Goal: Task Accomplishment & Management: Use online tool/utility

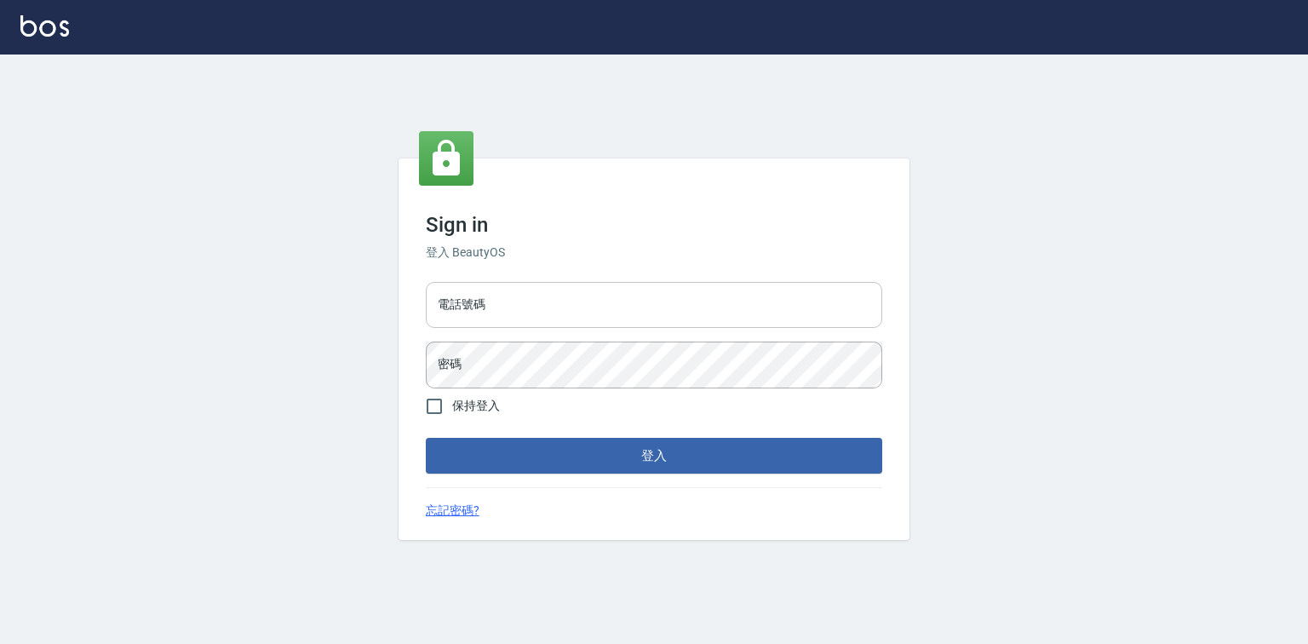
click at [615, 294] on input "電話號碼" at bounding box center [654, 305] width 456 height 46
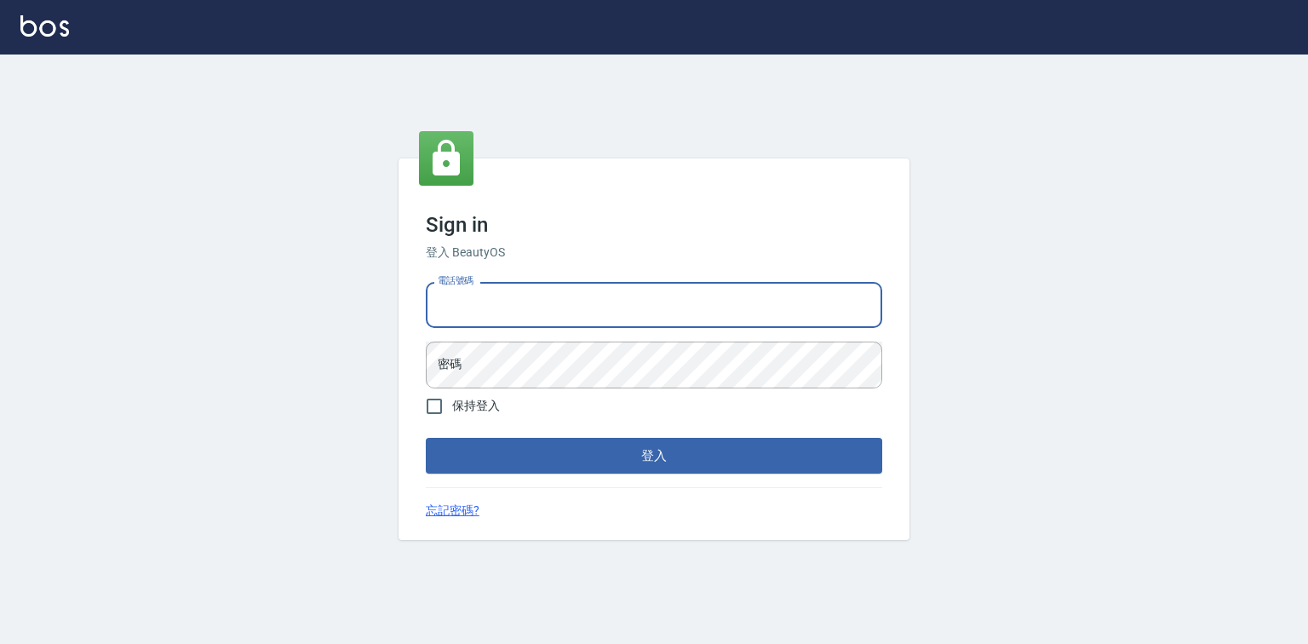
type input "0921855390"
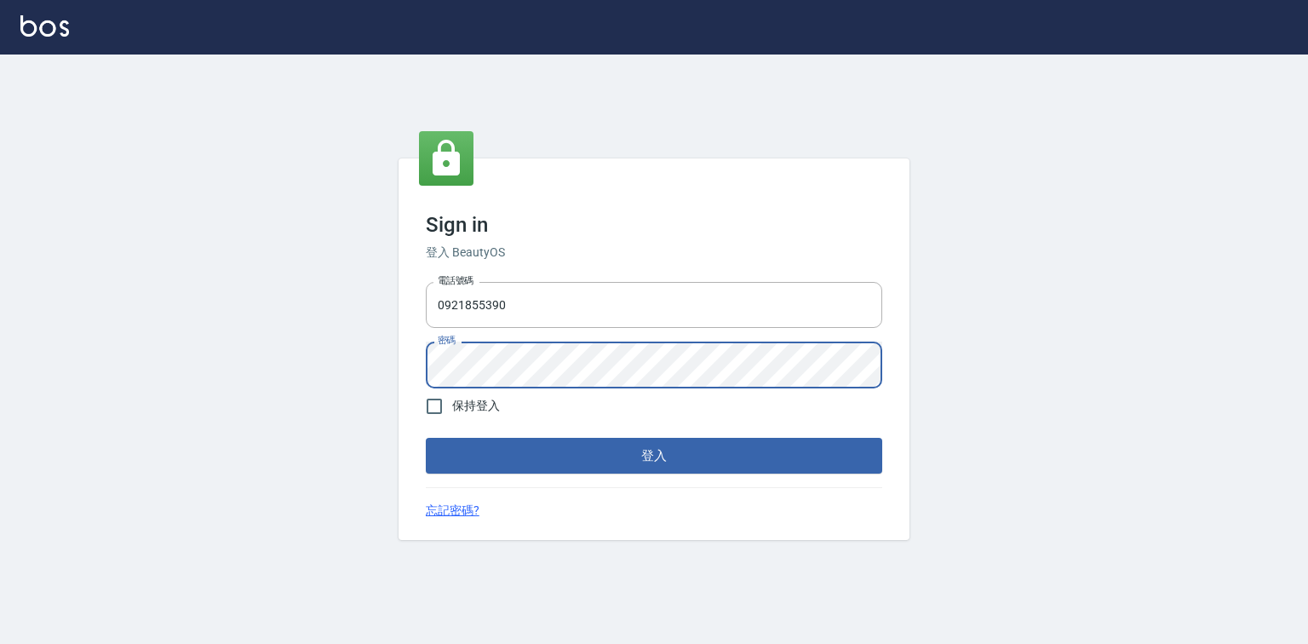
click at [426, 438] on button "登入" at bounding box center [654, 456] width 456 height 36
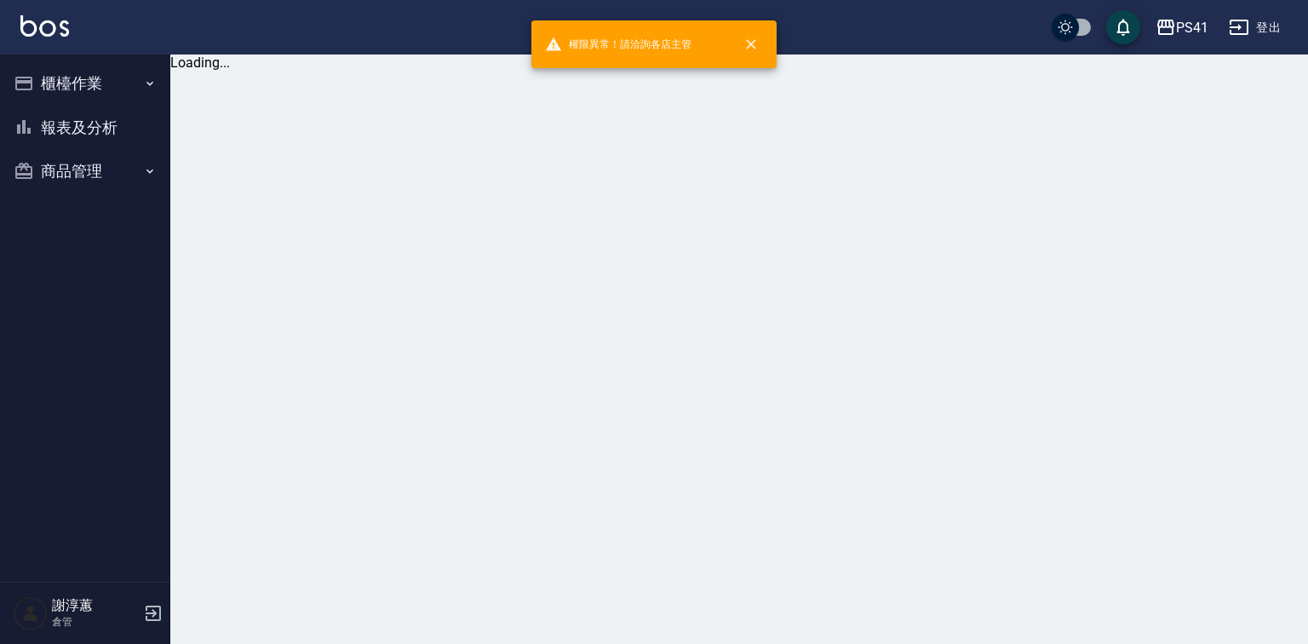
click at [75, 95] on button "櫃檯作業" at bounding box center [85, 83] width 157 height 44
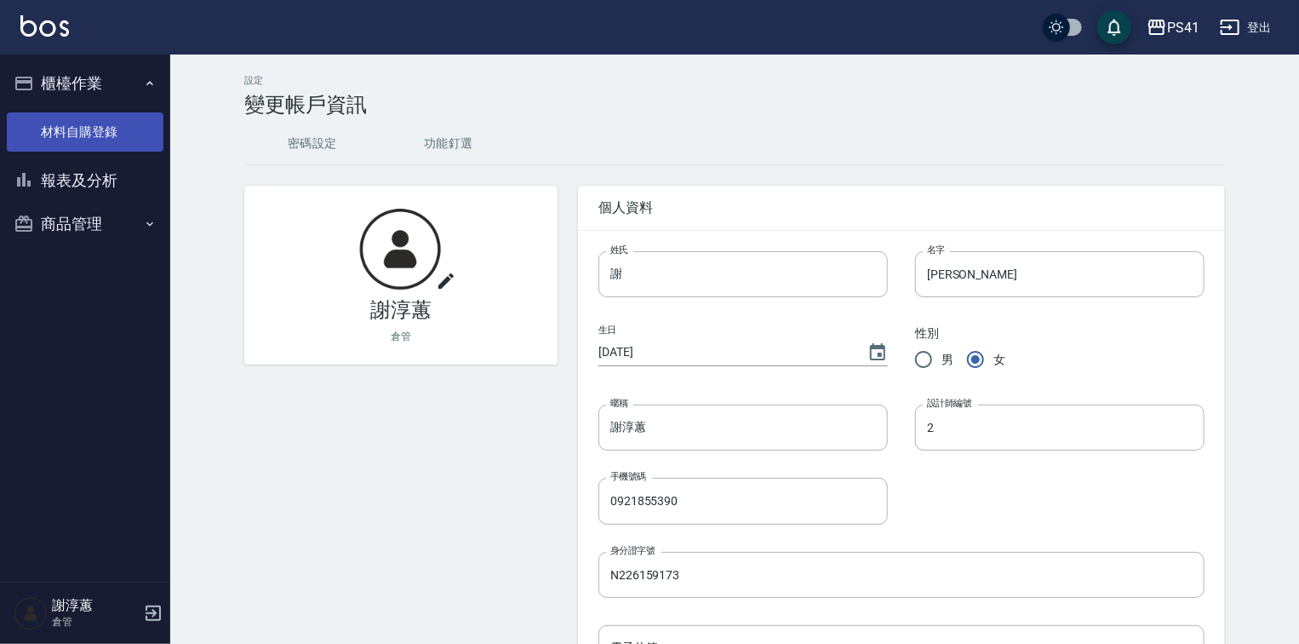
drag, startPoint x: 89, startPoint y: 133, endPoint x: 108, endPoint y: 136, distance: 19.0
click at [89, 133] on link "材料自購登錄" at bounding box center [85, 131] width 157 height 39
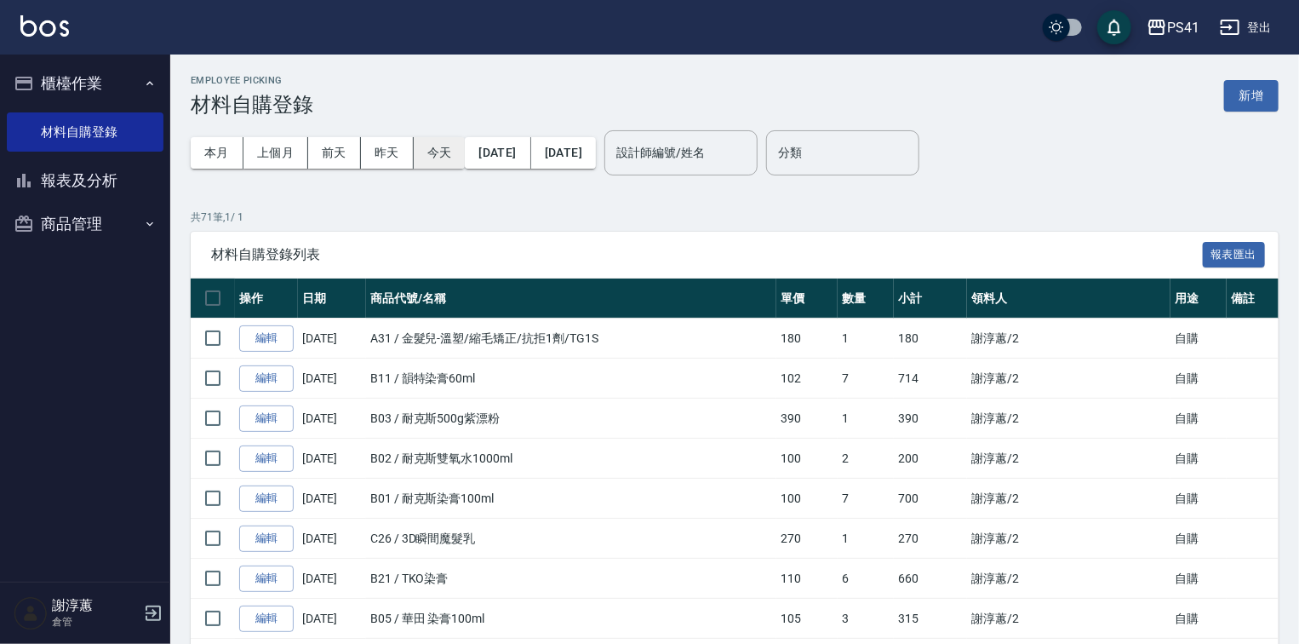
click at [424, 160] on button "今天" at bounding box center [440, 153] width 52 height 32
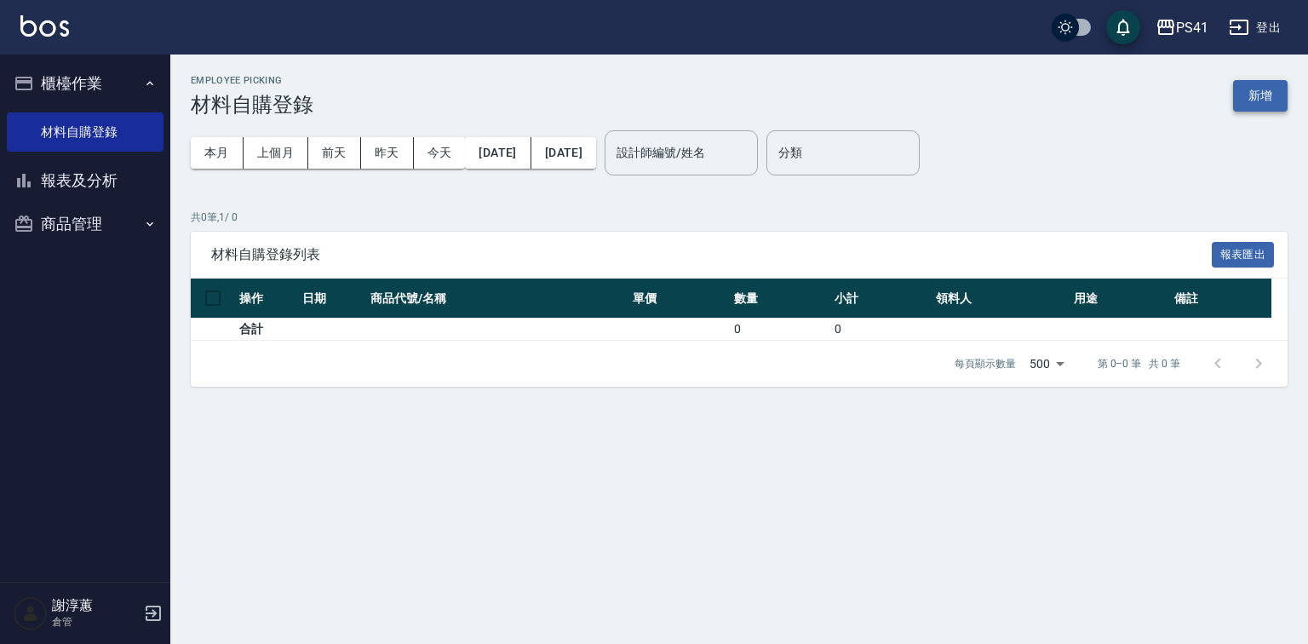
click at [1247, 95] on button "新增" at bounding box center [1260, 96] width 54 height 32
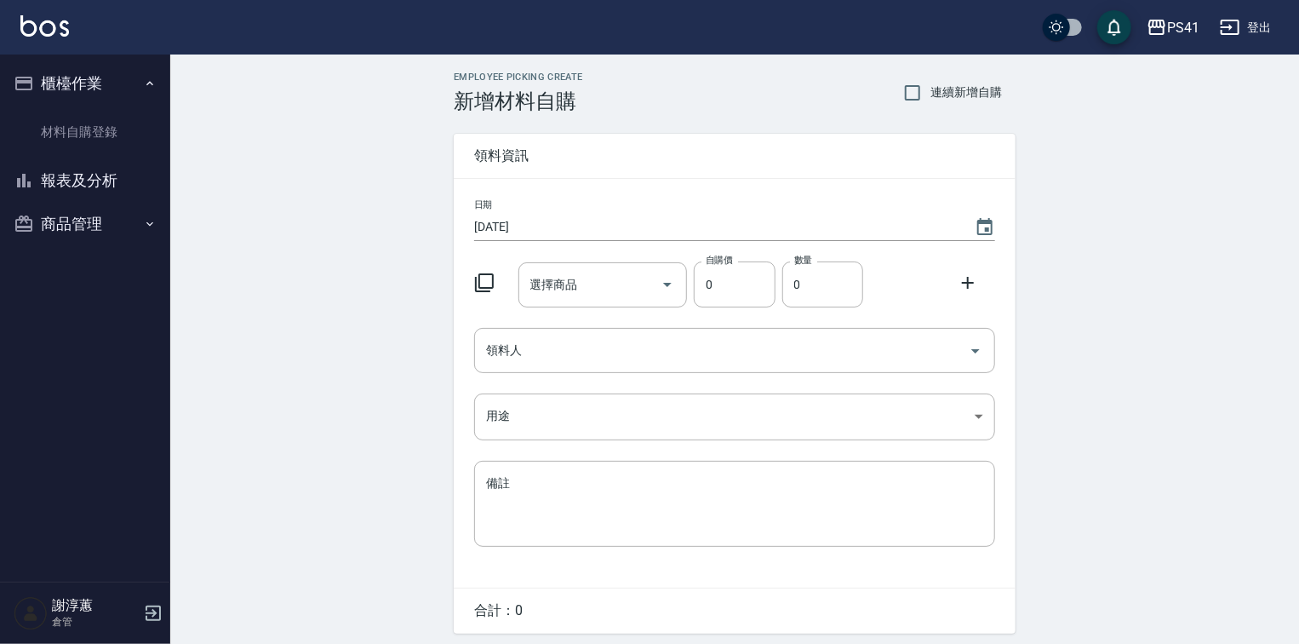
click at [492, 292] on icon at bounding box center [484, 282] width 19 height 19
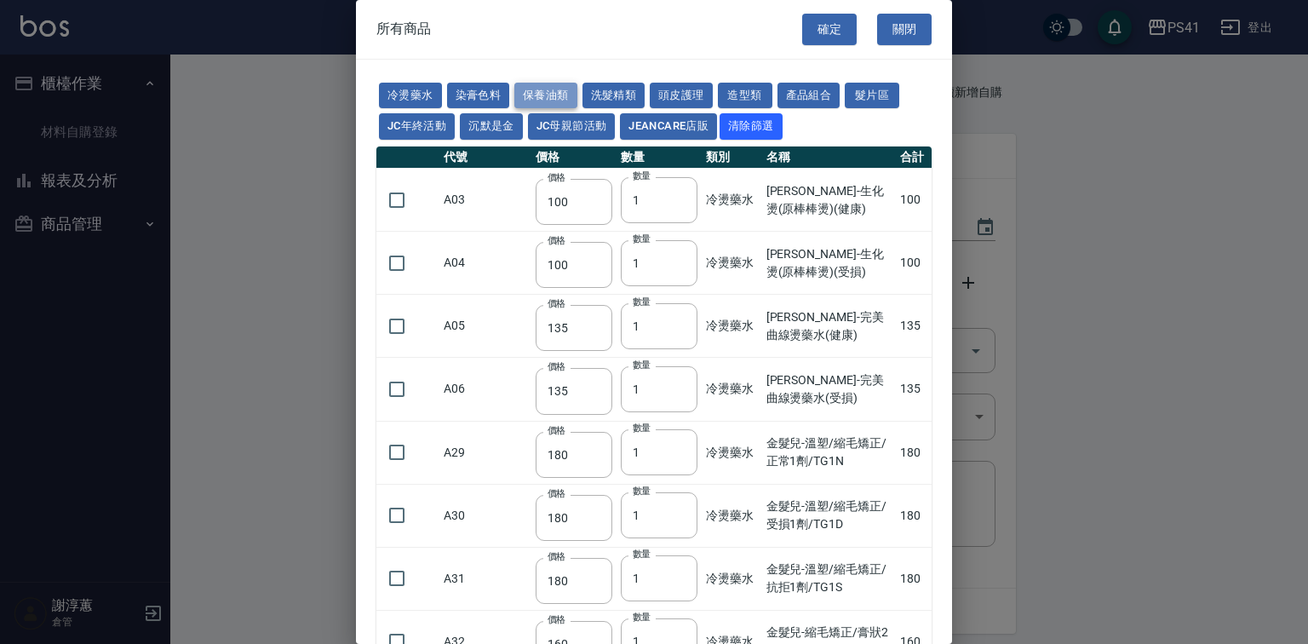
click at [574, 98] on button "保養油類" at bounding box center [545, 96] width 63 height 26
type input "340"
type input "53"
type input "340"
type input "53"
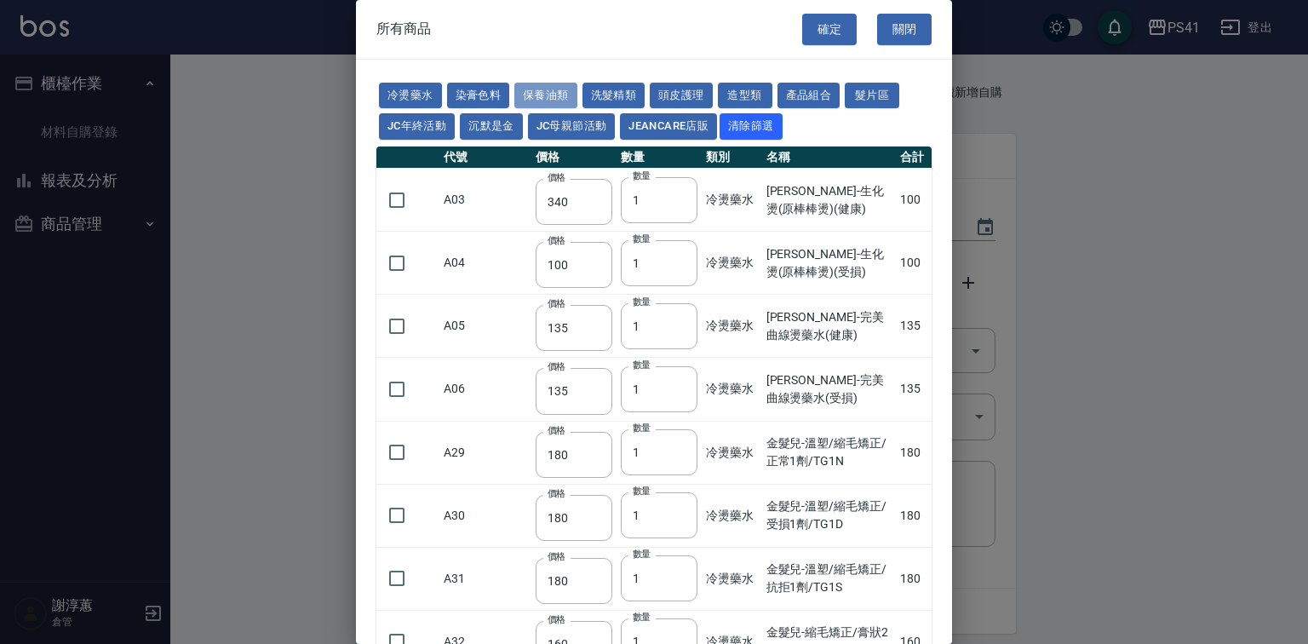
type input "32"
type input "2720"
type input "1040"
type input "1520"
type input "120"
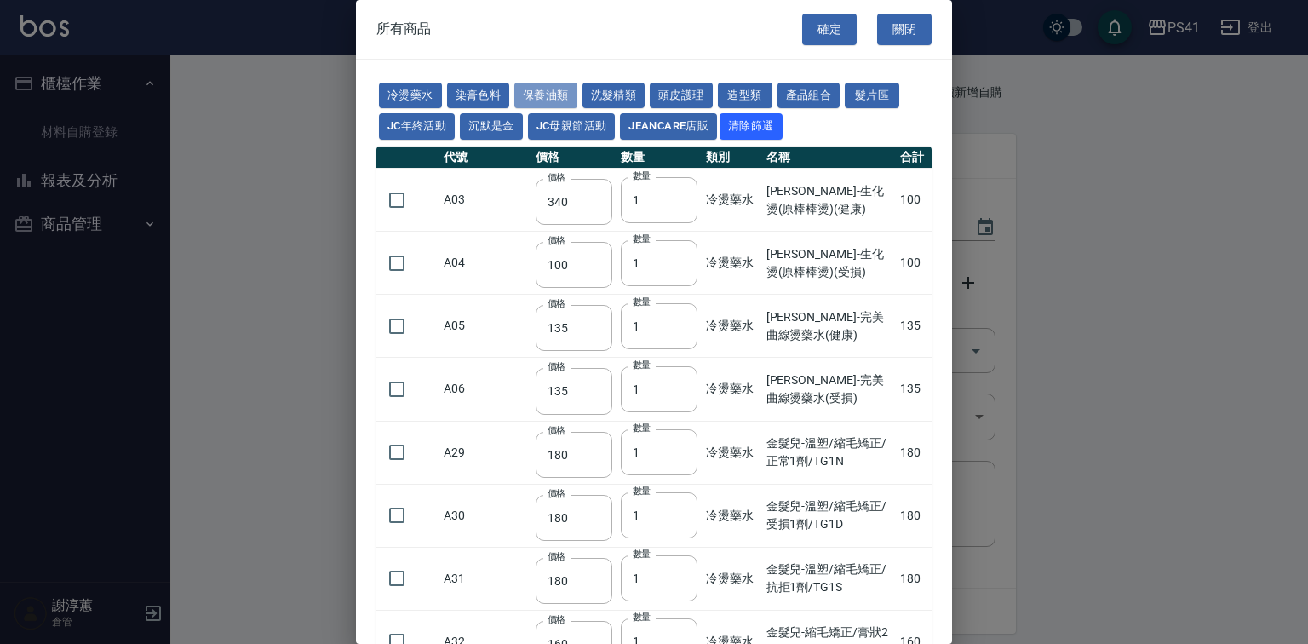
type input "1300"
type input "540"
type input "600"
type input "800"
type input "1520"
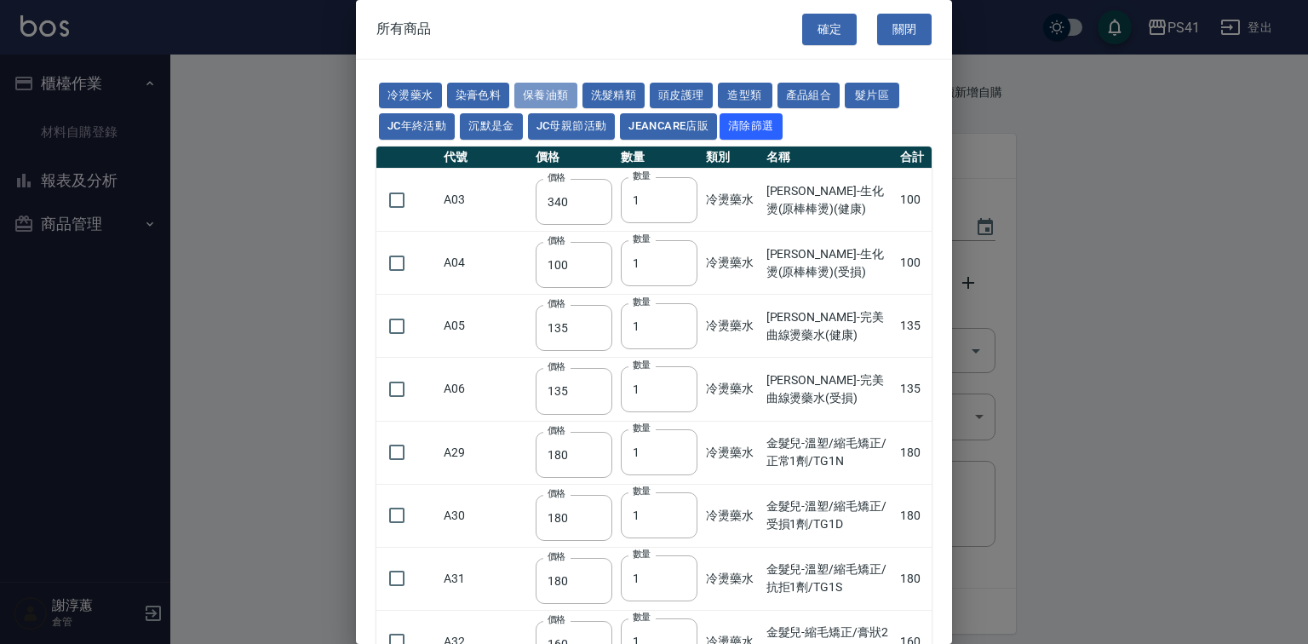
type input "2000"
type input "270"
type input "60"
type input "500"
type input "800"
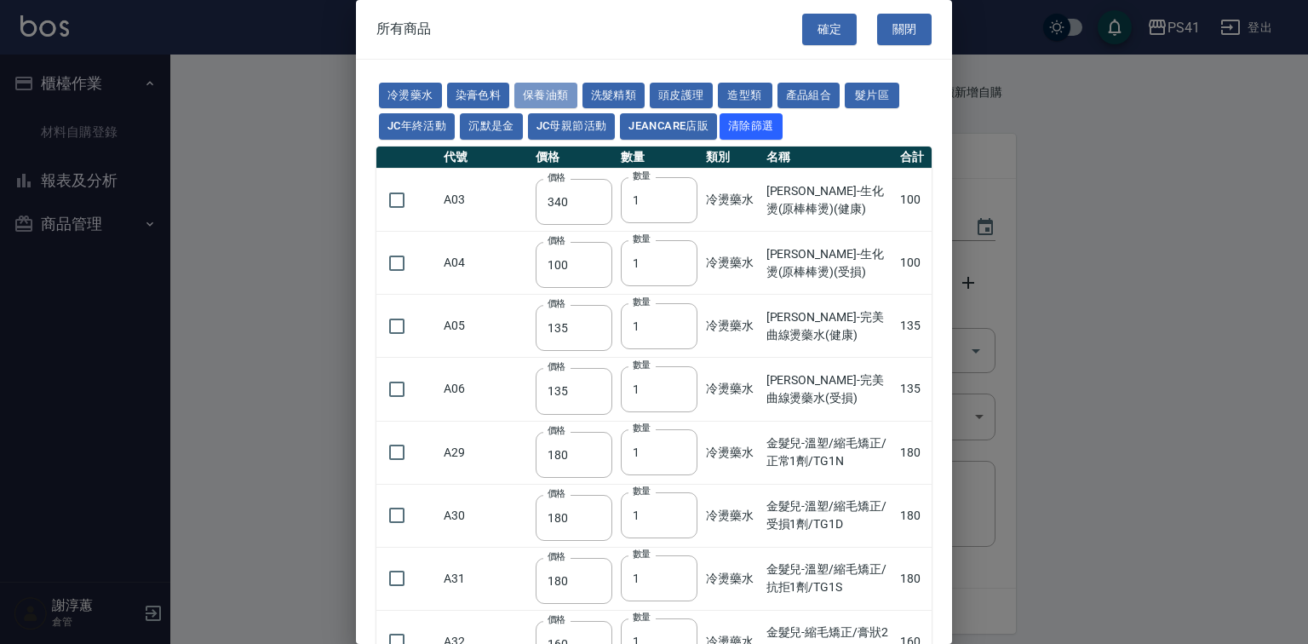
type input "800"
type input "700"
type input "350"
type input "272"
type input "221"
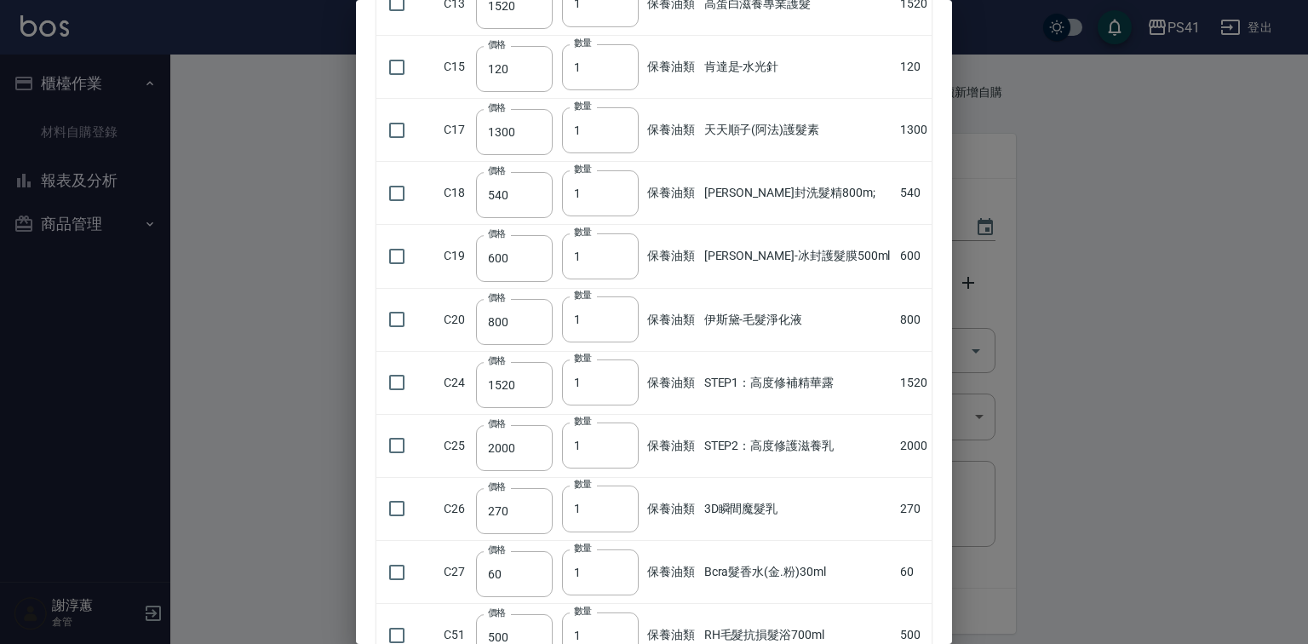
scroll to position [637, 0]
click at [404, 275] on input "checkbox" at bounding box center [397, 257] width 36 height 36
checkbox input "true"
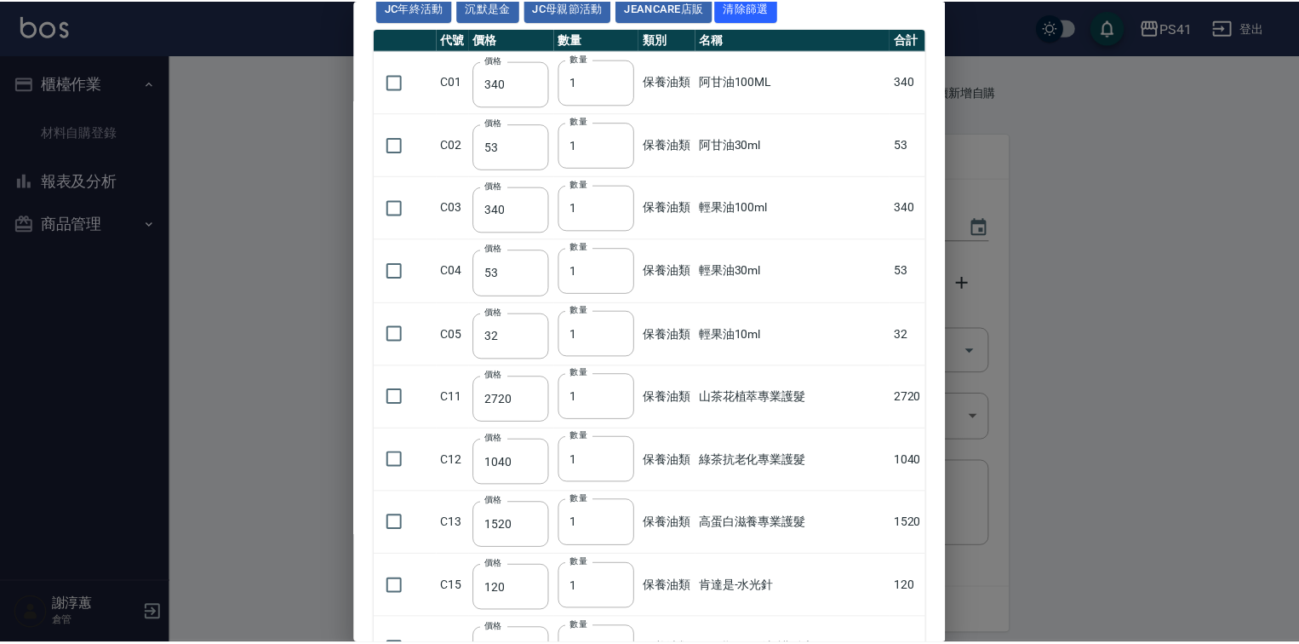
scroll to position [24, 0]
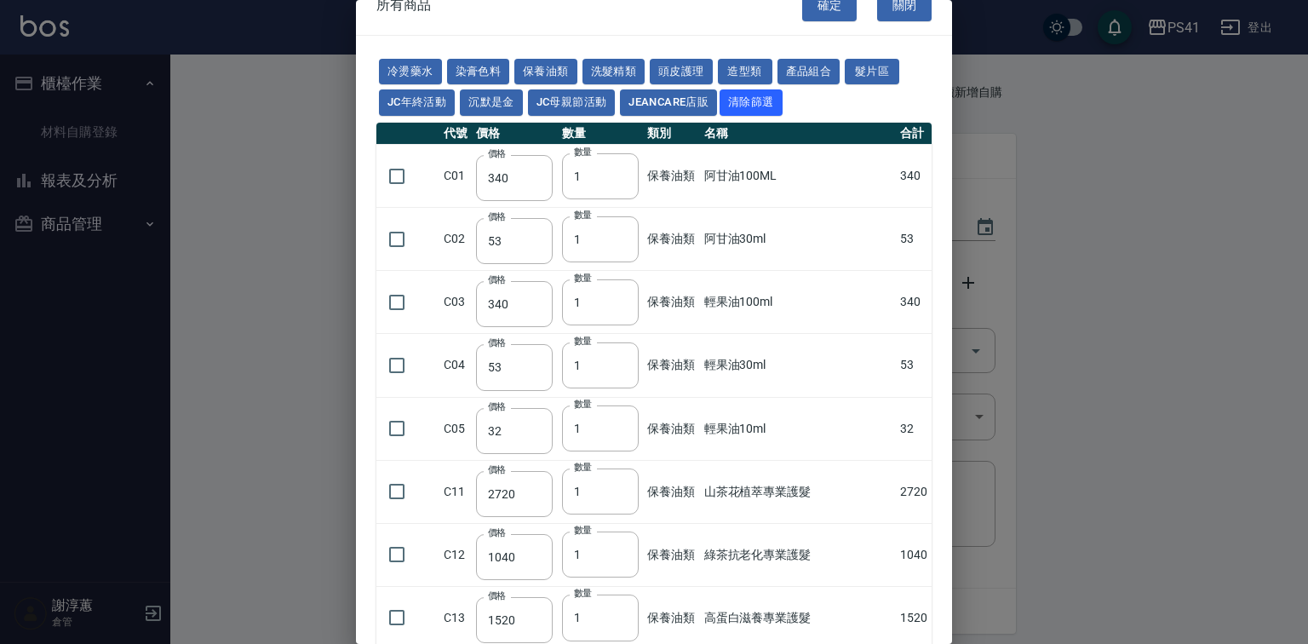
click at [812, 8] on button "確定" at bounding box center [829, 6] width 54 height 32
type input "[PERSON_NAME]-冰封護髮膜500ml"
type input "600"
type input "1"
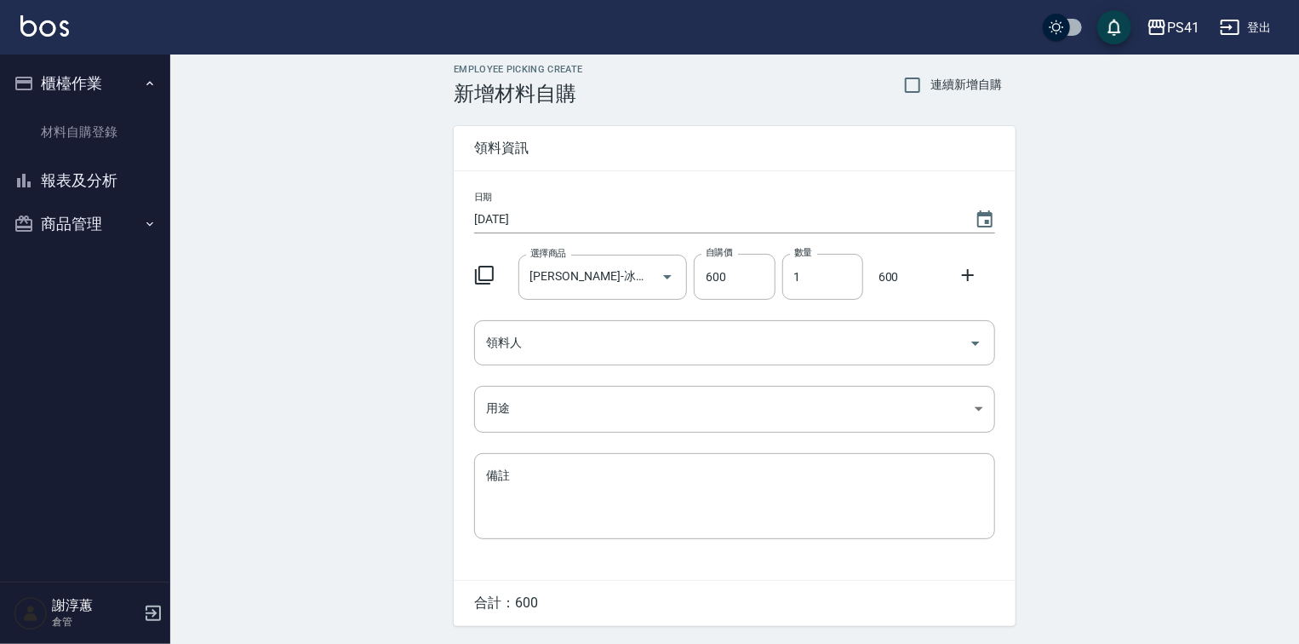
scroll to position [64, 0]
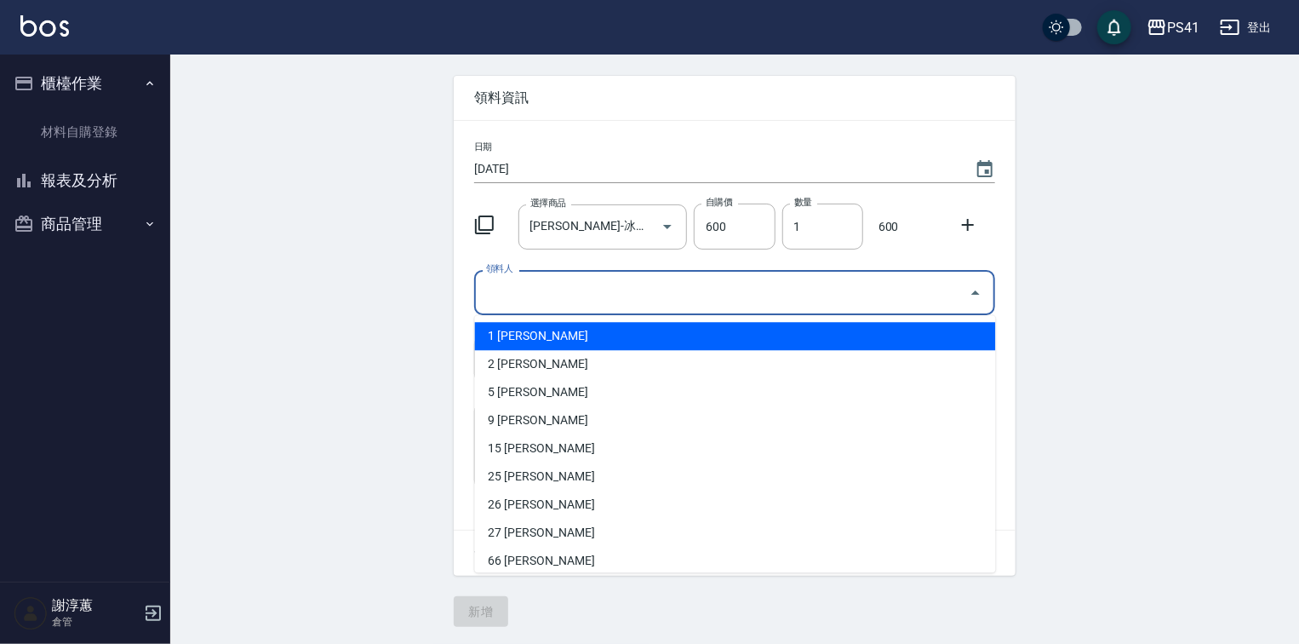
click at [637, 290] on input "領料人" at bounding box center [722, 293] width 480 height 30
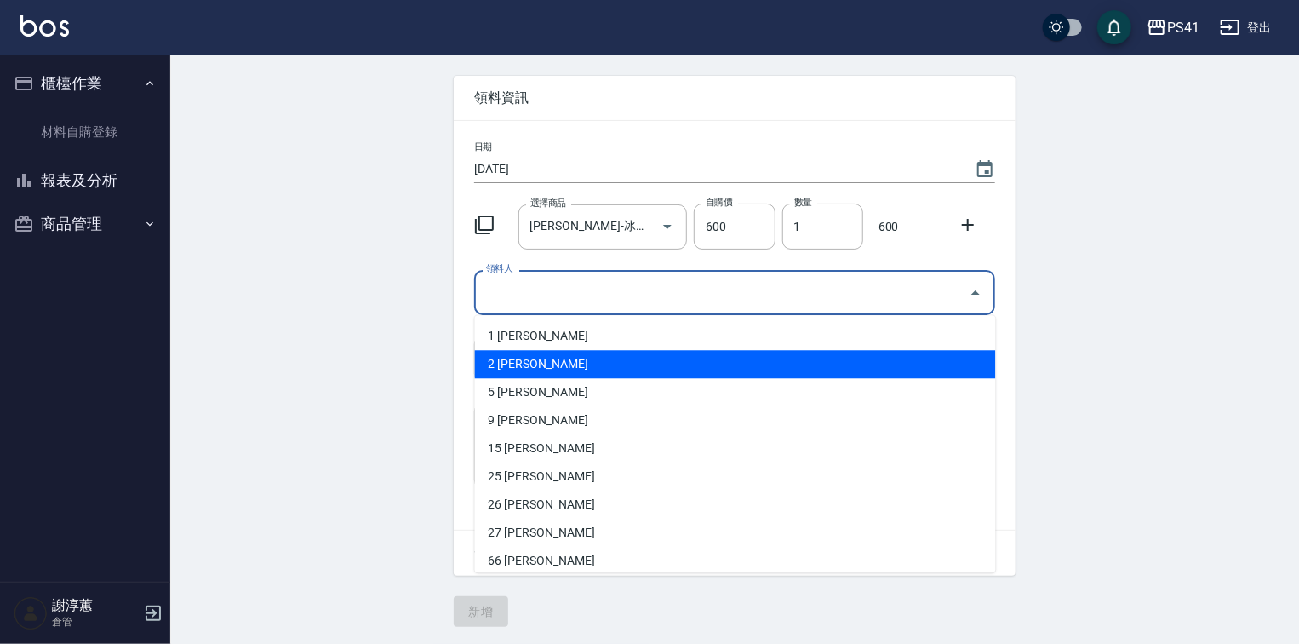
click at [570, 350] on li "2 [PERSON_NAME]" at bounding box center [735, 364] width 521 height 28
type input "謝淳蕙"
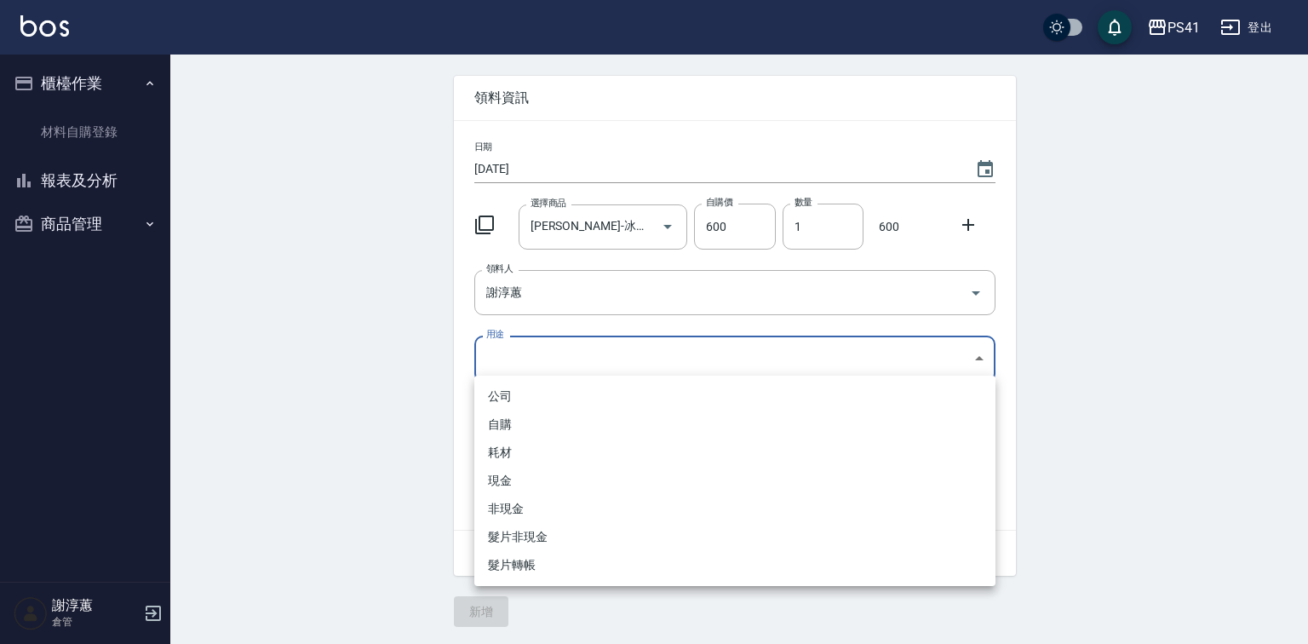
drag, startPoint x: 569, startPoint y: 347, endPoint x: 565, endPoint y: 355, distance: 9.2
click at [568, 347] on body "PS41 登出 櫃檯作業 材料自購登錄 報表及分析 報表目錄 商品銷售排行榜 商品消耗明細 商品進銷貨報表 商品庫存表 商品管理 商品分類設定 商品列表 商品…" at bounding box center [654, 293] width 1308 height 702
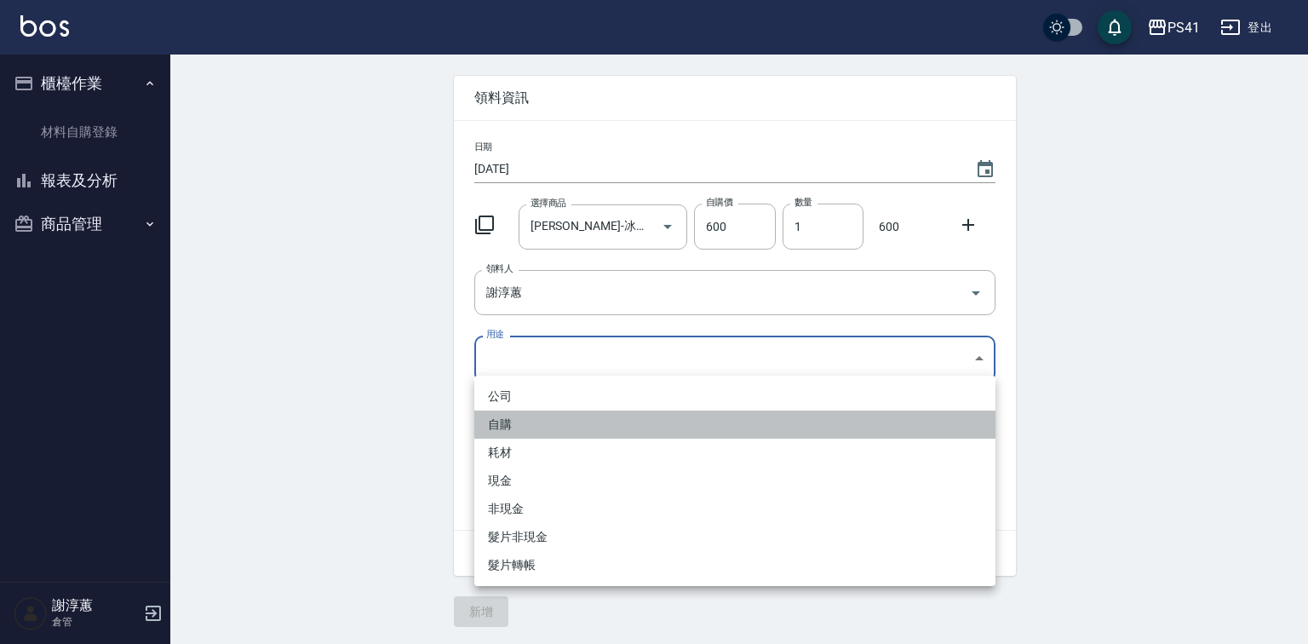
click at [515, 419] on li "自購" at bounding box center [734, 424] width 521 height 28
type input "自購"
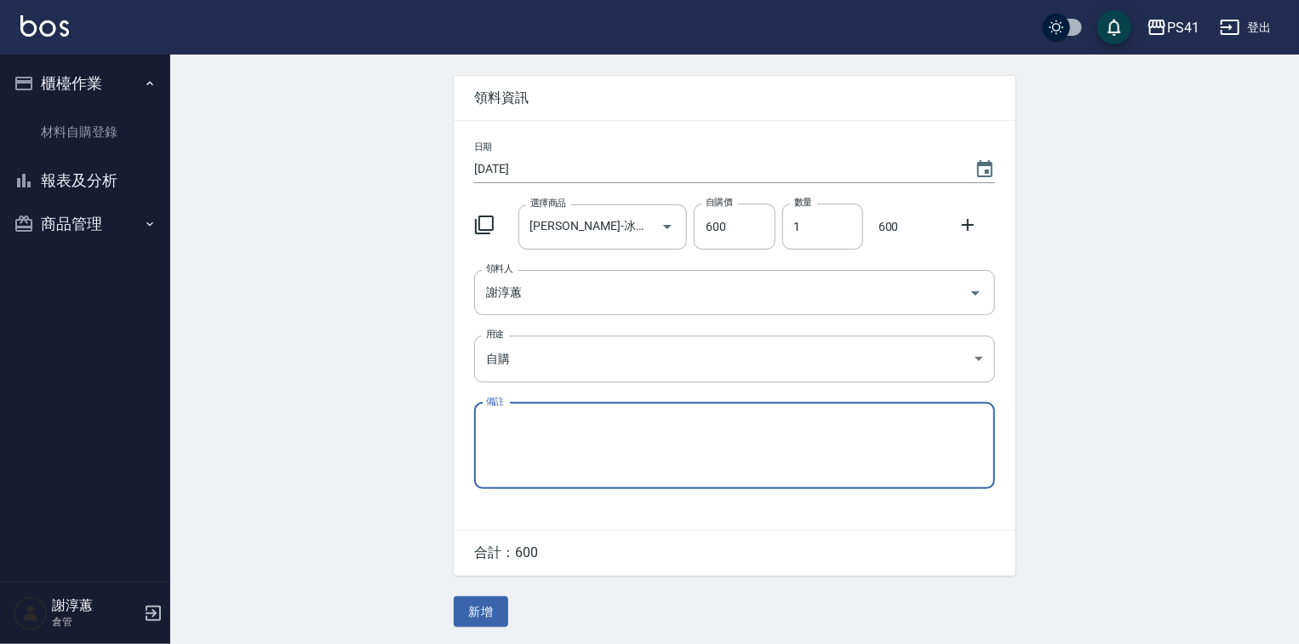
click at [465, 617] on button "新增" at bounding box center [481, 612] width 54 height 32
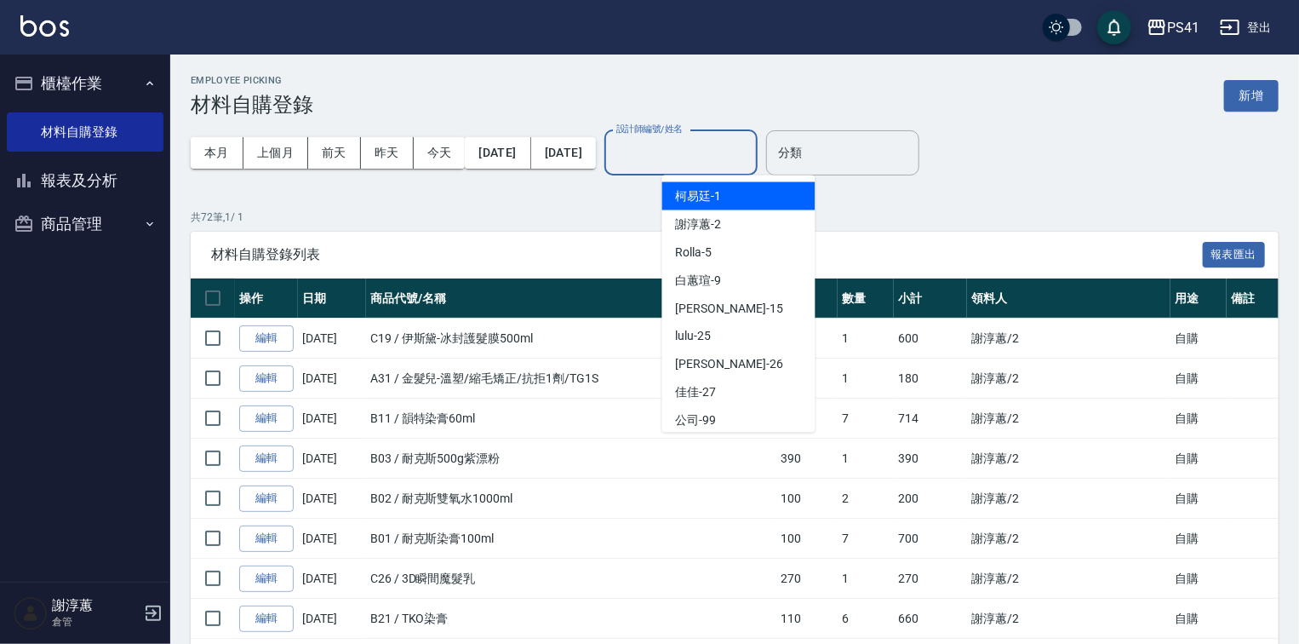
click at [711, 156] on input "設計師編號/姓名" at bounding box center [681, 153] width 138 height 30
click at [715, 187] on span "柯易廷 -1" at bounding box center [699, 196] width 46 height 18
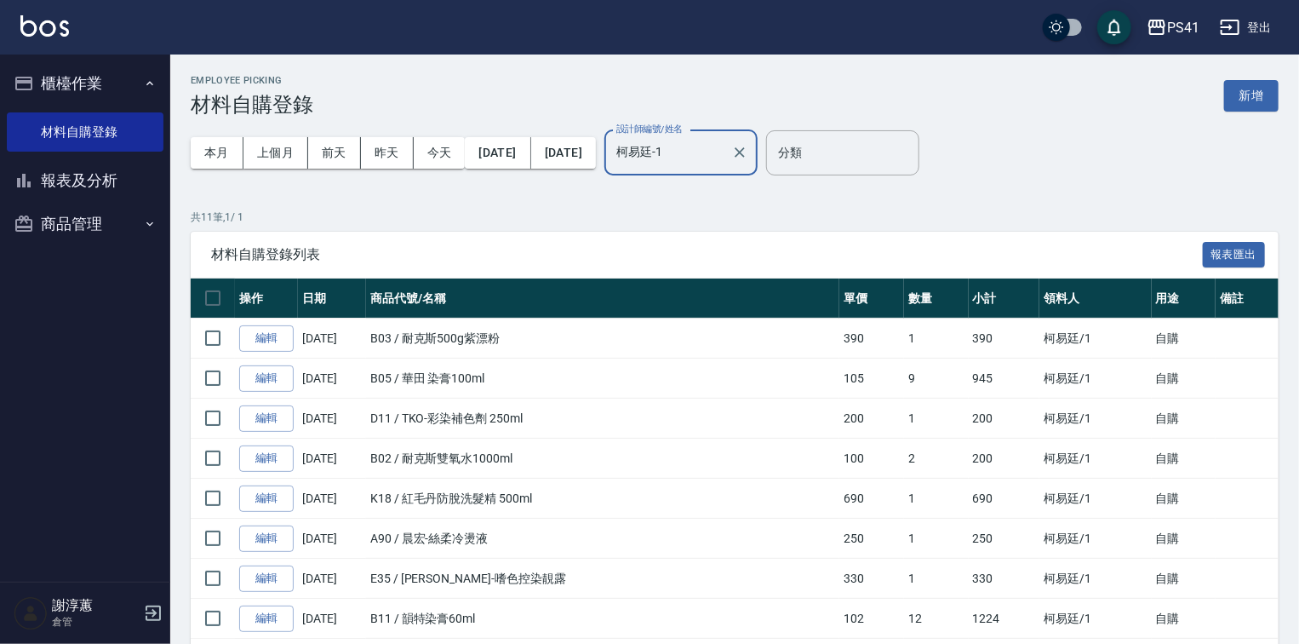
click at [725, 155] on input "柯易廷-1" at bounding box center [668, 153] width 112 height 30
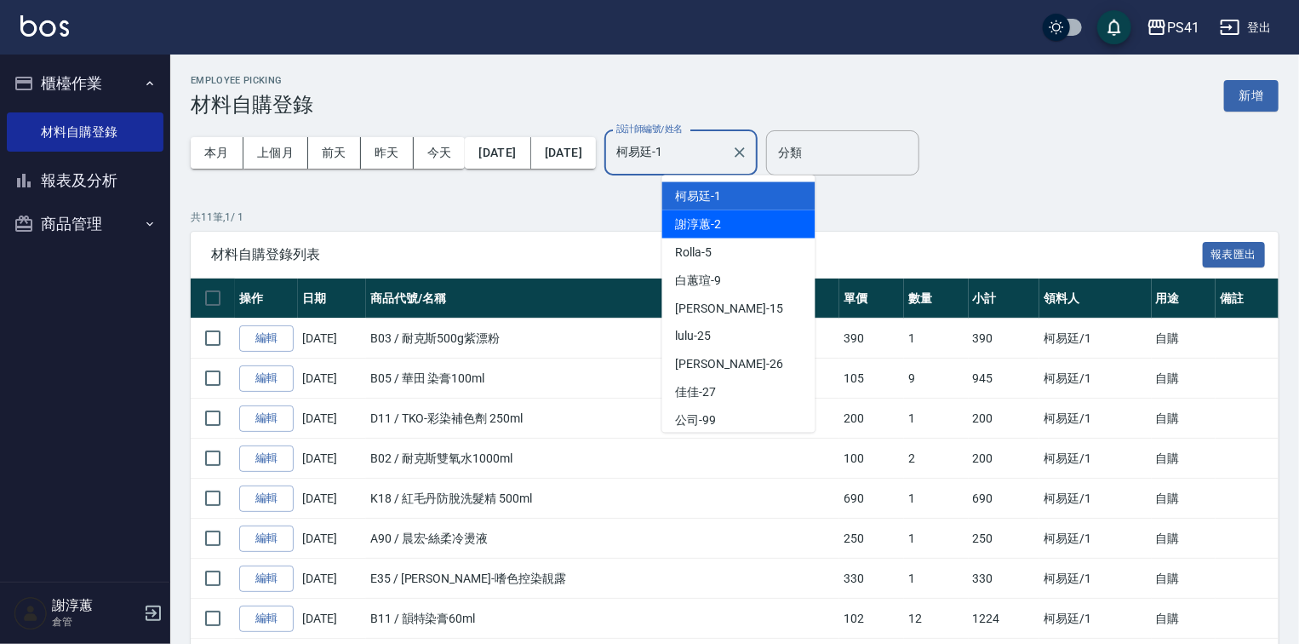
click at [736, 219] on div "謝淳蕙 -2" at bounding box center [738, 224] width 153 height 28
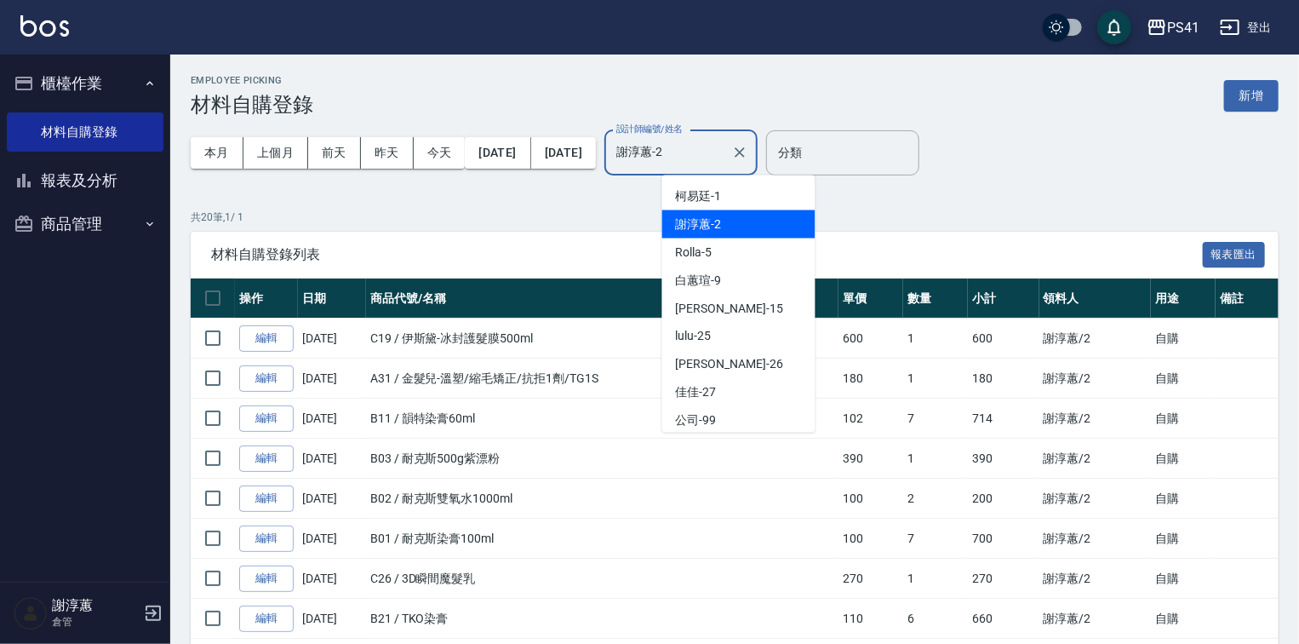
click at [725, 152] on input "謝淳蕙-2" at bounding box center [668, 153] width 112 height 30
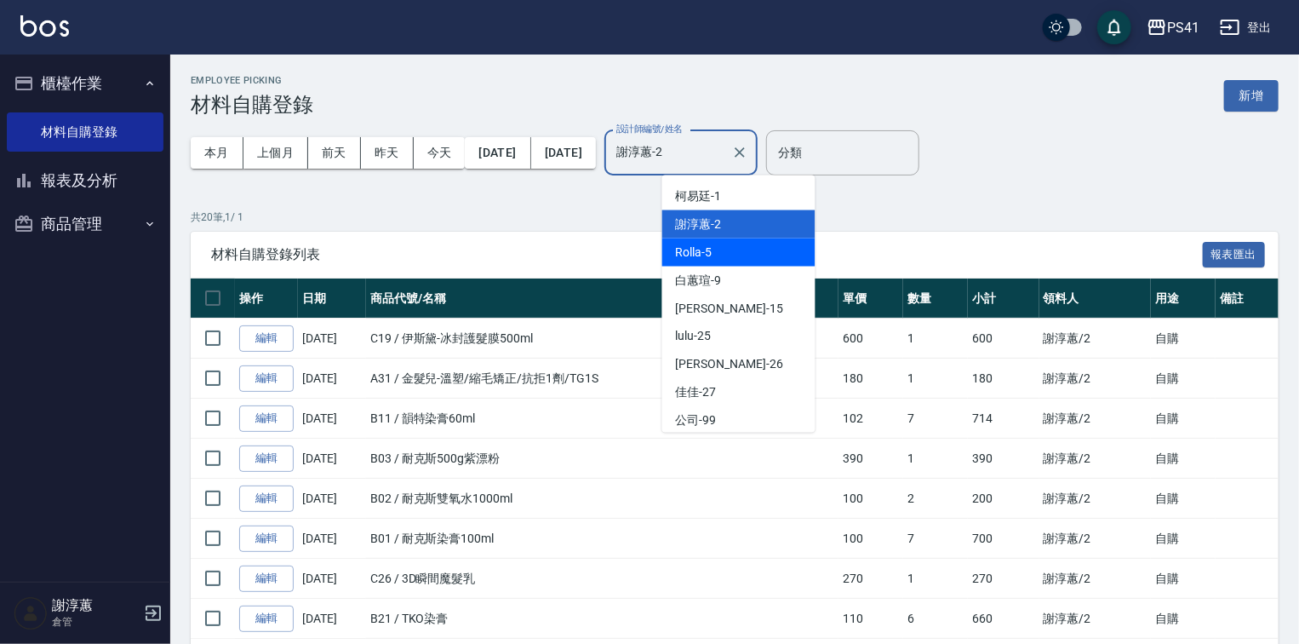
click at [742, 257] on div "Rolla -5" at bounding box center [738, 252] width 153 height 28
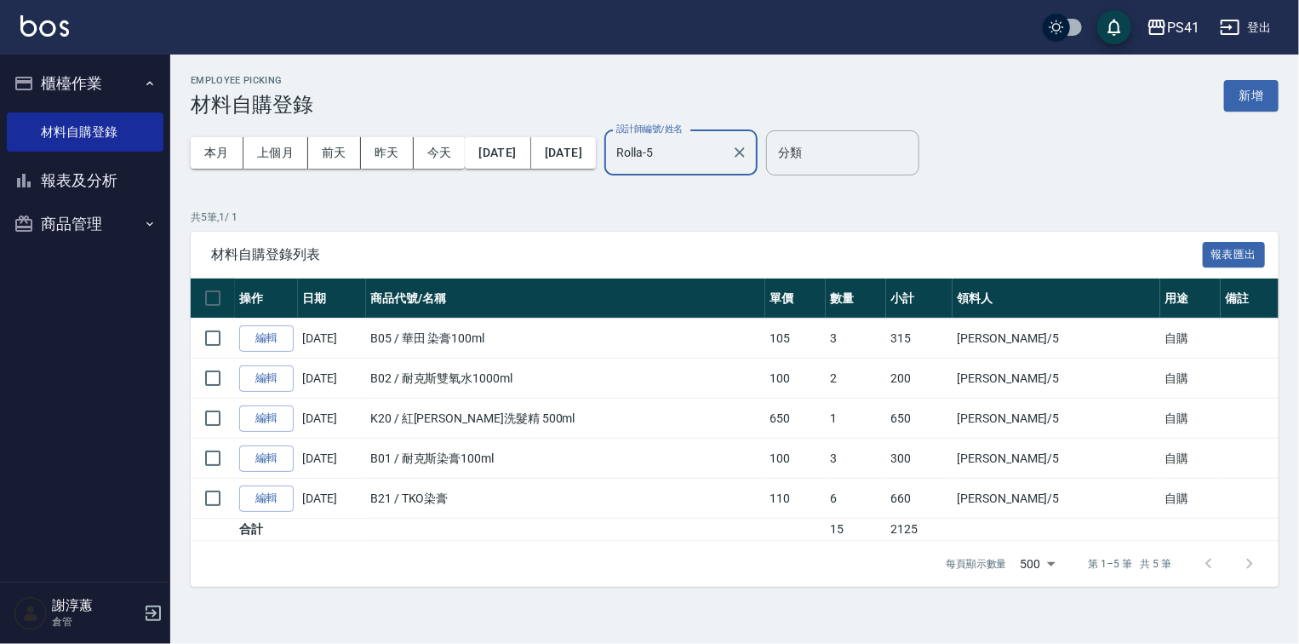
click at [725, 156] on input "Rolla-5" at bounding box center [668, 153] width 112 height 30
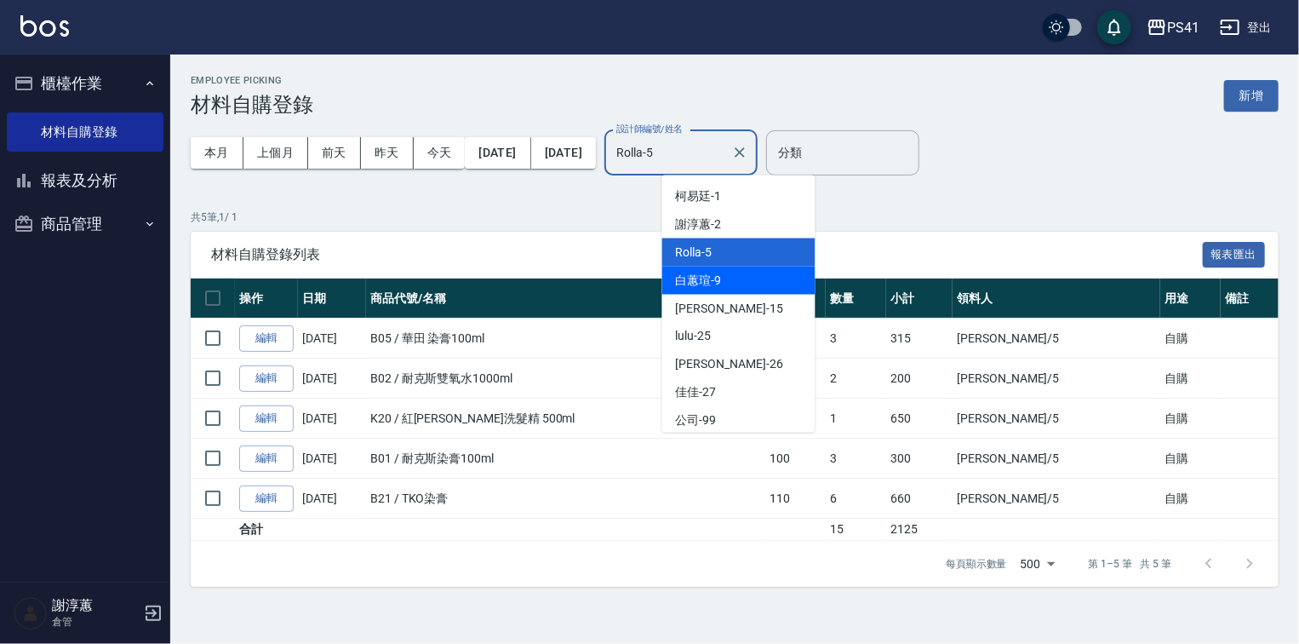
click at [747, 273] on div "白蕙瑄 -9" at bounding box center [738, 281] width 153 height 28
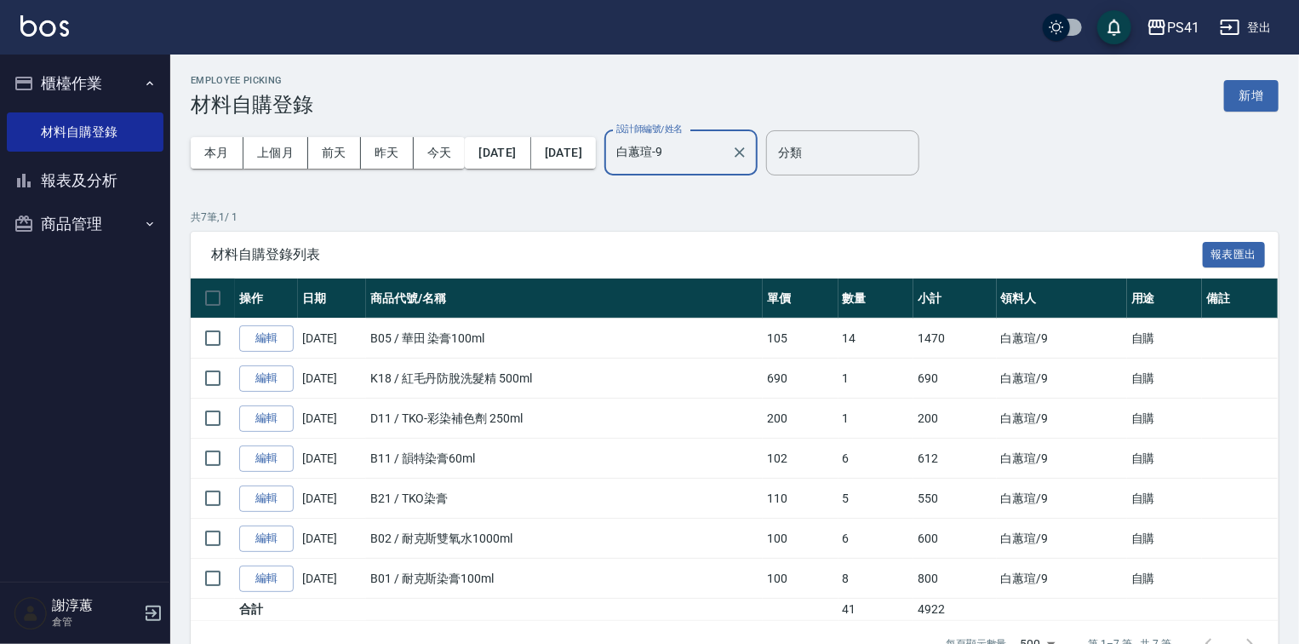
click at [725, 165] on input "白蕙瑄-9" at bounding box center [668, 153] width 112 height 30
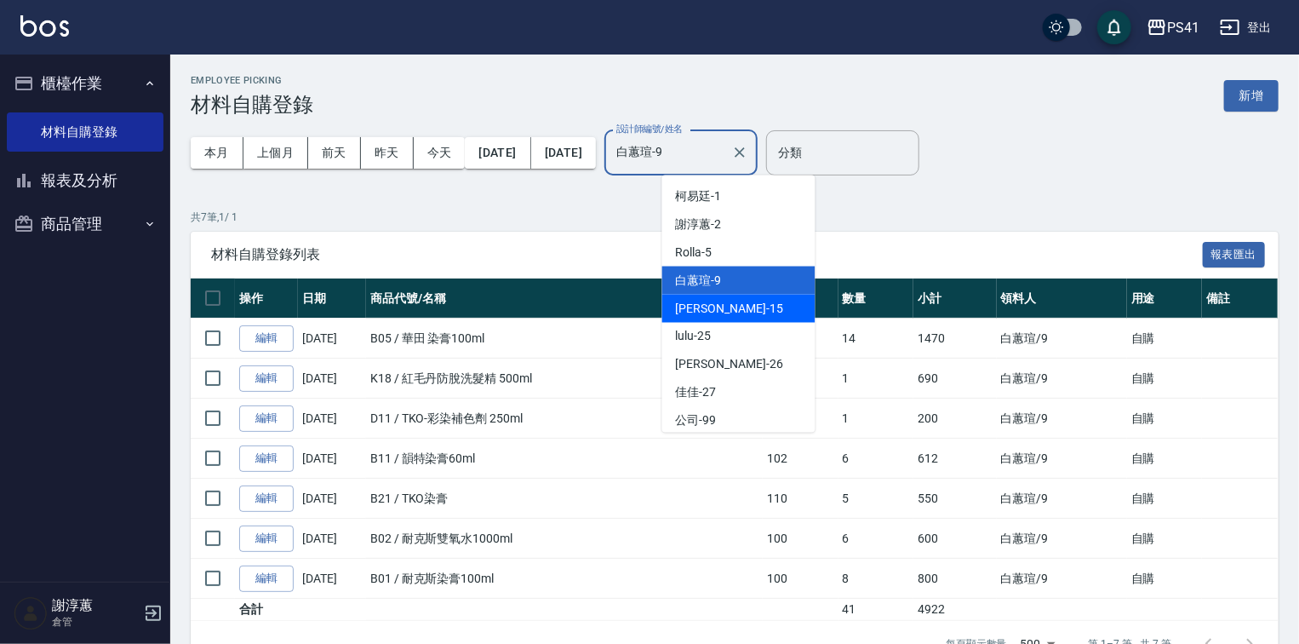
click at [756, 315] on div "[PERSON_NAME]-15" at bounding box center [738, 309] width 153 height 28
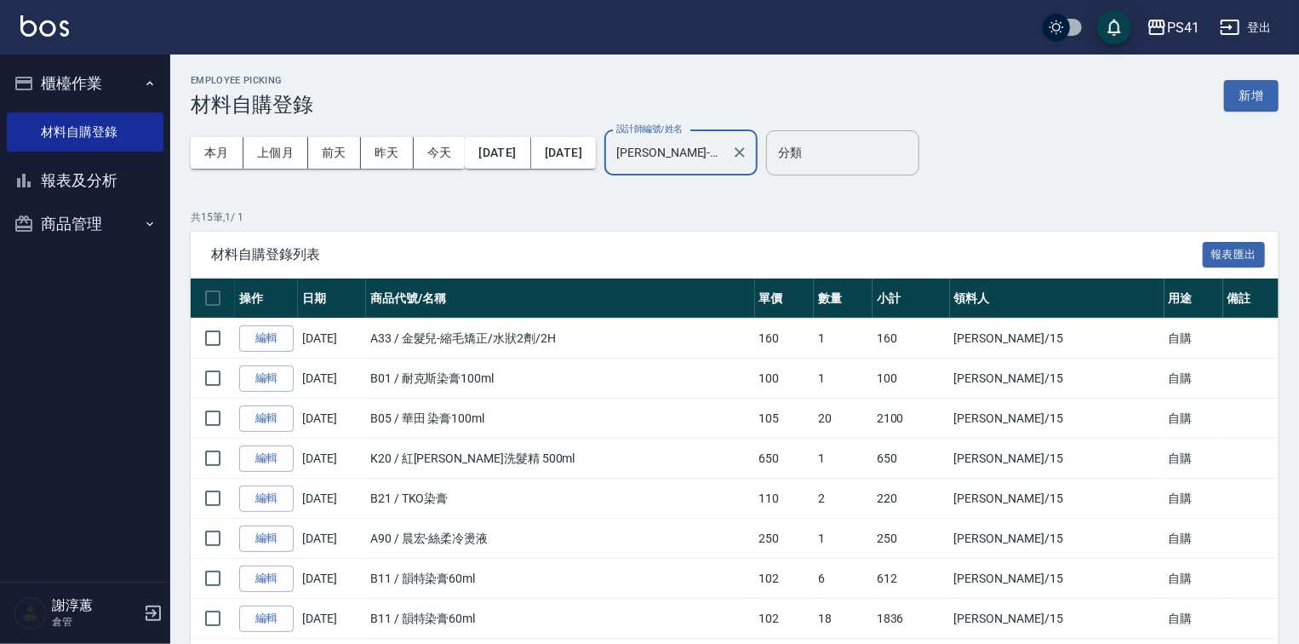
click at [718, 153] on input "[PERSON_NAME]-15" at bounding box center [668, 153] width 112 height 30
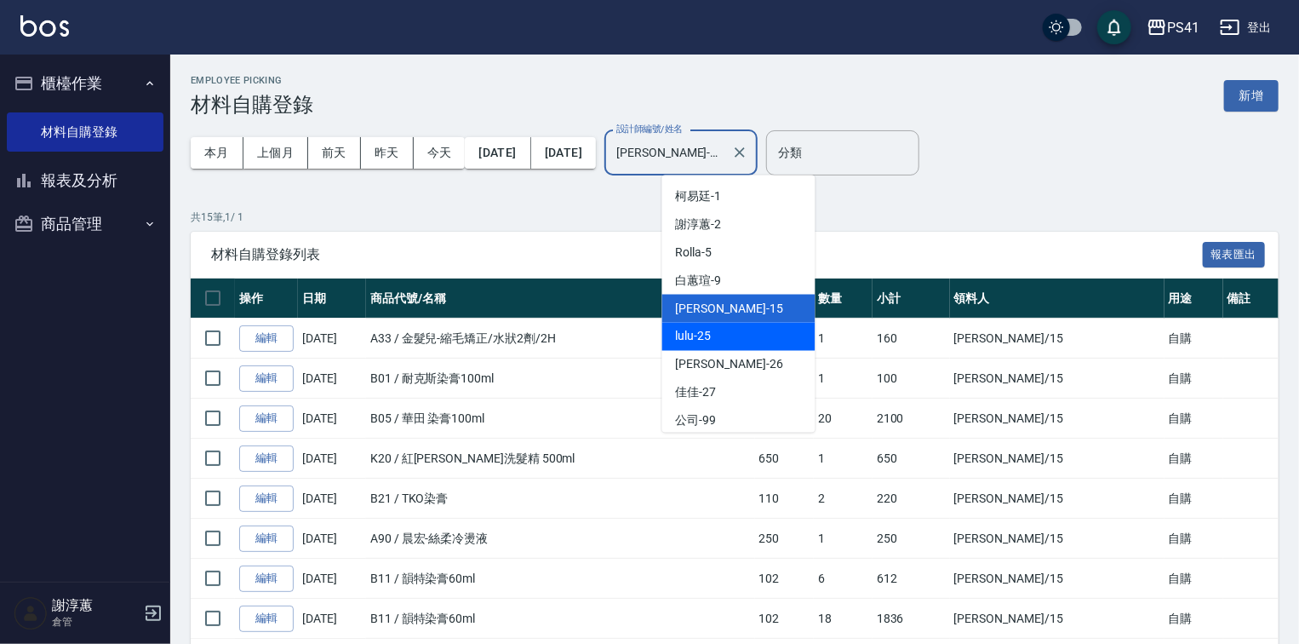
click at [744, 331] on div "lulu -25" at bounding box center [738, 337] width 153 height 28
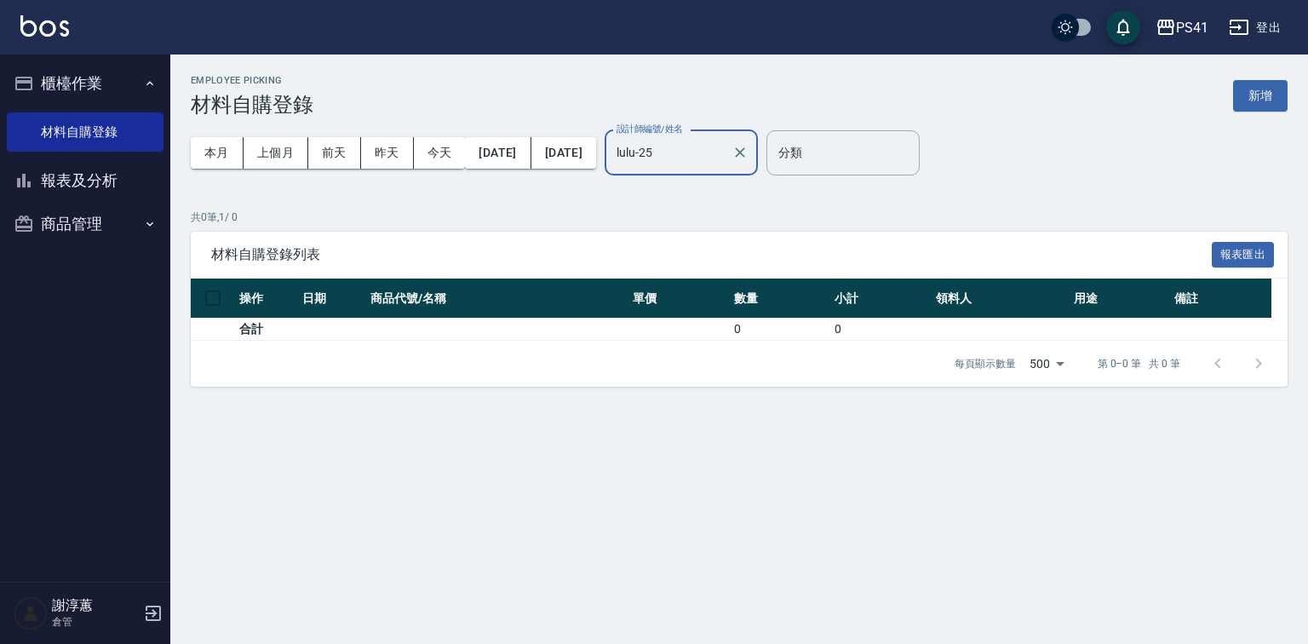
click at [720, 153] on input "lulu-25" at bounding box center [668, 153] width 112 height 30
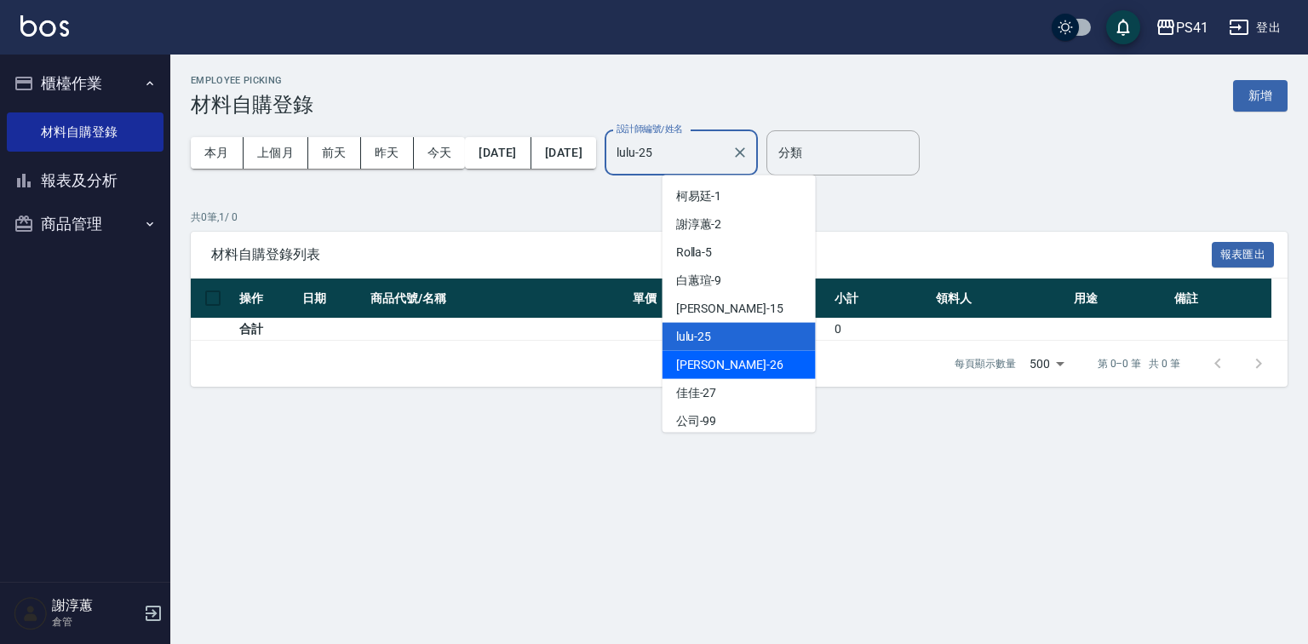
click at [732, 364] on div "[PERSON_NAME] -26" at bounding box center [738, 365] width 153 height 28
click at [699, 161] on input "[PERSON_NAME]-26" at bounding box center [668, 153] width 112 height 30
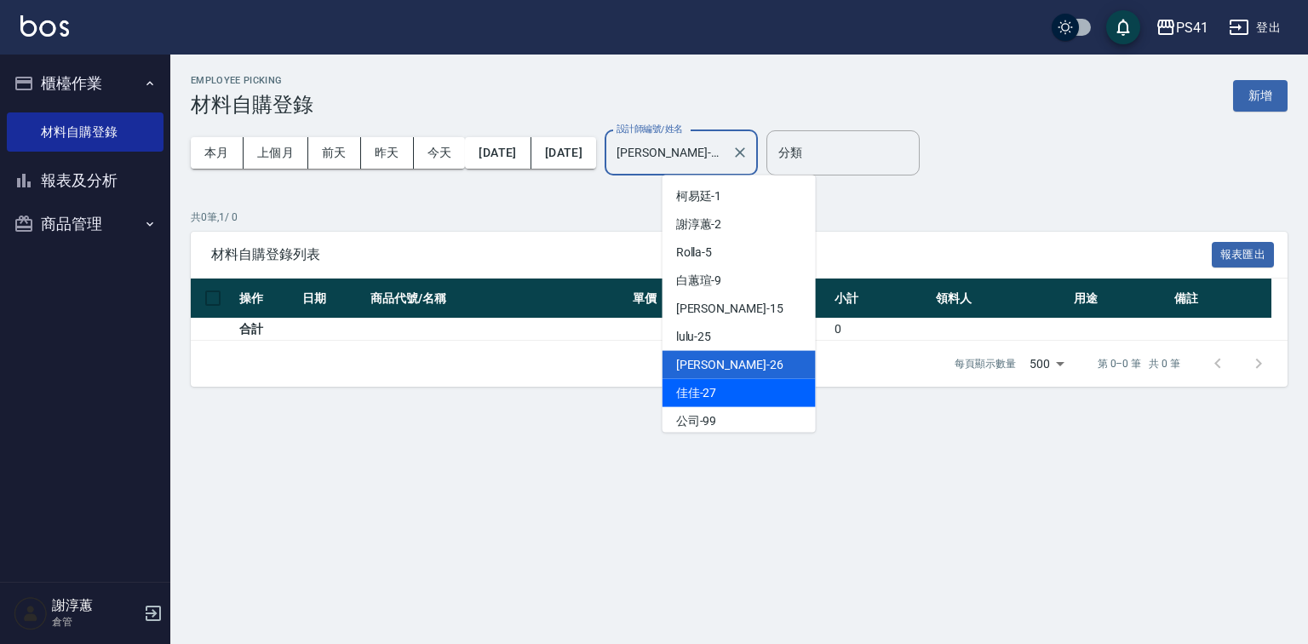
click at [769, 401] on div "佳佳 -27" at bounding box center [738, 393] width 153 height 28
type input "佳佳-27"
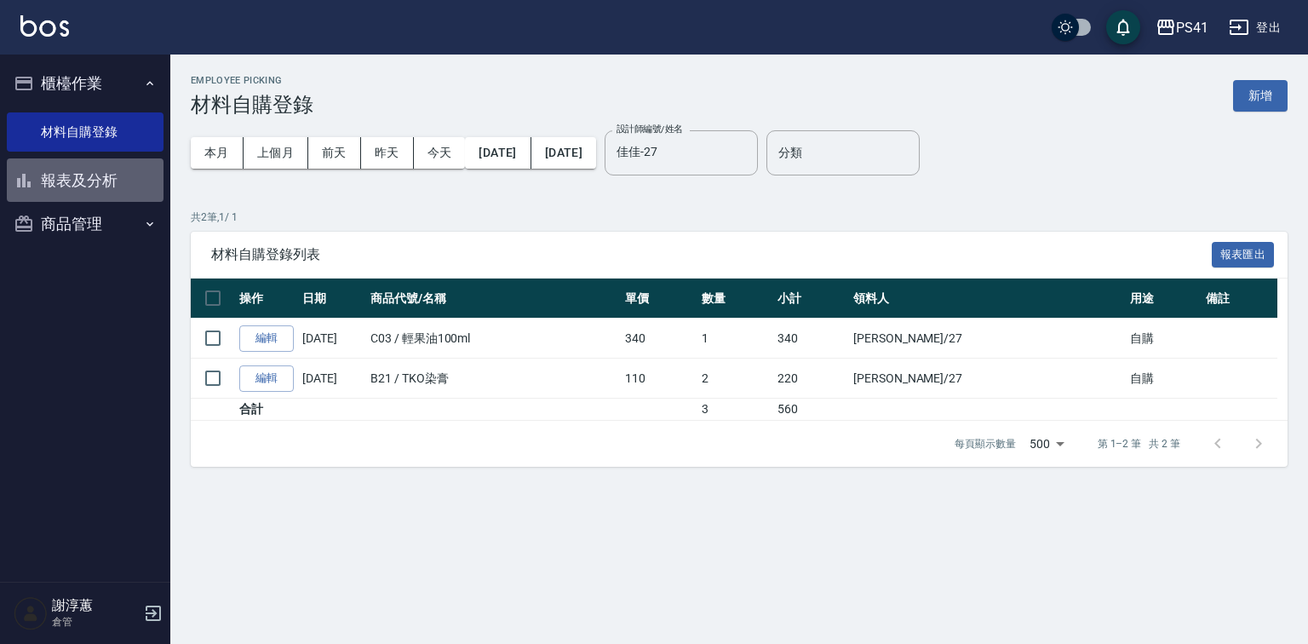
click at [49, 186] on button "報表及分析" at bounding box center [85, 180] width 157 height 44
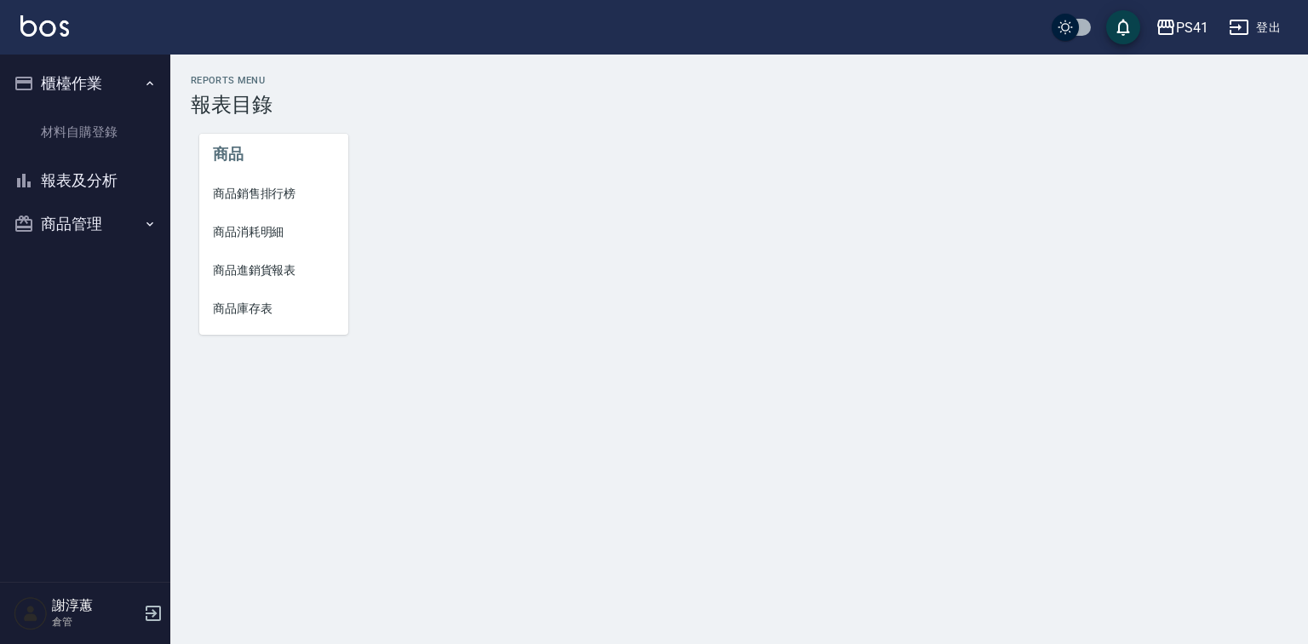
click at [100, 174] on button "報表及分析" at bounding box center [85, 180] width 157 height 44
click at [112, 180] on button "報表及分析" at bounding box center [85, 180] width 157 height 44
